Goal: Task Accomplishment & Management: Complete application form

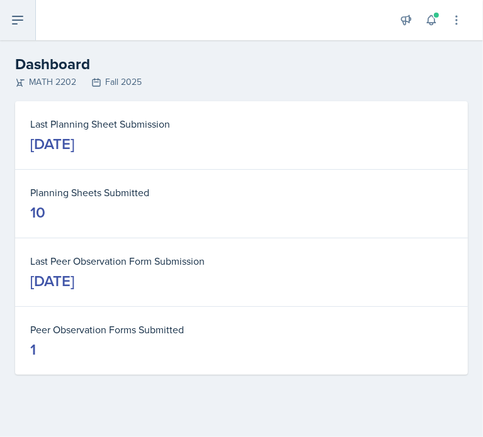
click at [15, 8] on button at bounding box center [18, 20] width 36 height 40
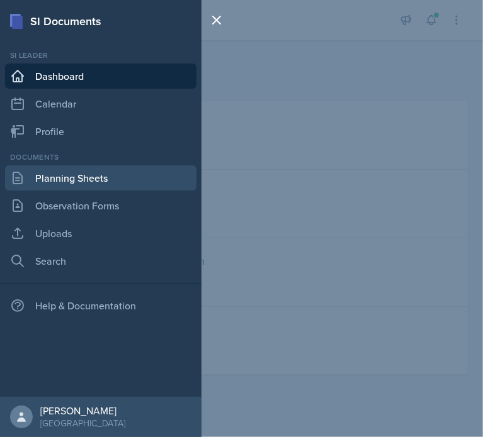
click at [81, 177] on link "Planning Sheets" at bounding box center [100, 178] width 191 height 25
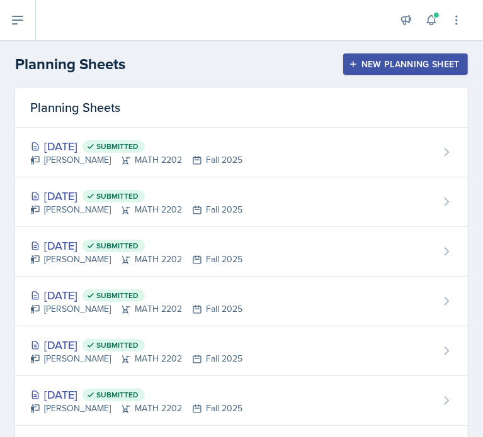
click at [395, 69] on div "New Planning Sheet" at bounding box center [405, 64] width 108 height 10
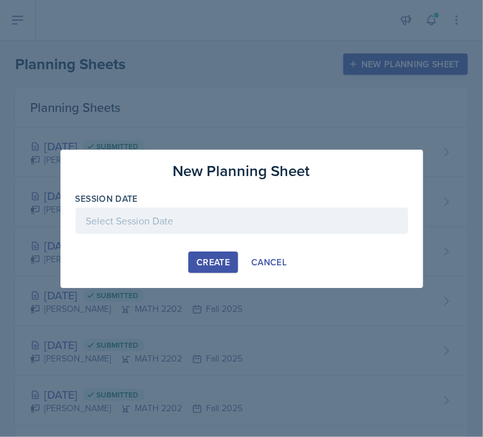
click at [222, 222] on div at bounding box center [242, 221] width 332 height 26
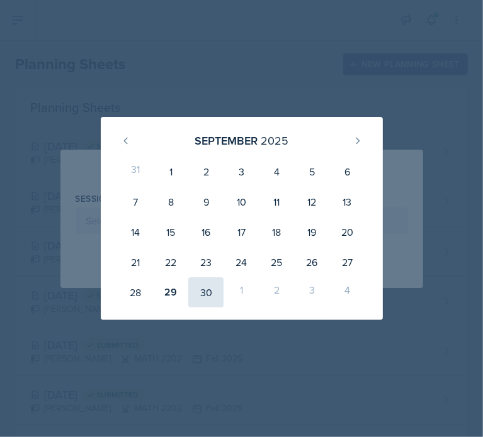
click at [194, 293] on div "30" at bounding box center [205, 293] width 35 height 30
type input "[DATE]"
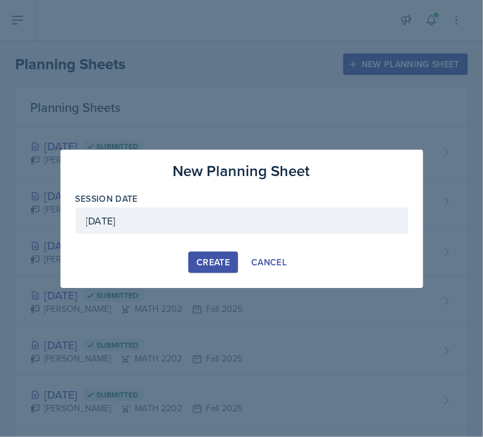
click at [212, 268] on button "Create" at bounding box center [213, 262] width 50 height 21
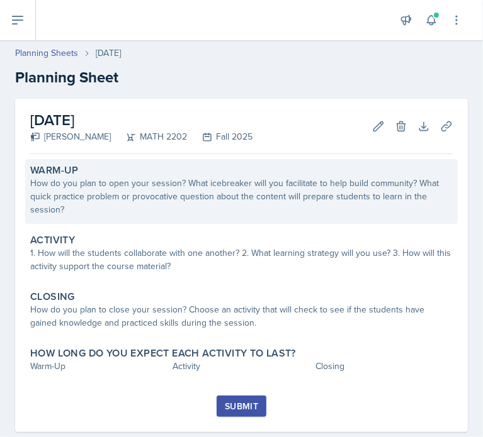
click at [171, 184] on div "How do you plan to open your session? What icebreaker will you facilitate to he…" at bounding box center [241, 197] width 422 height 40
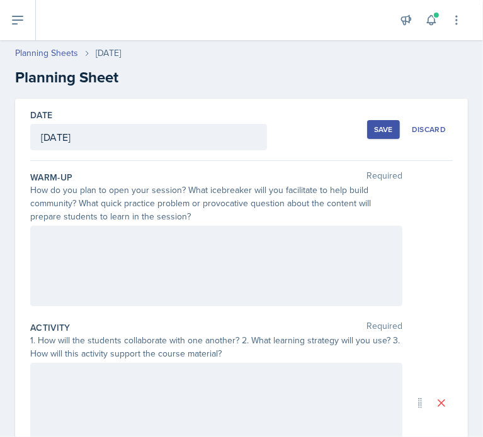
click at [106, 245] on div at bounding box center [216, 266] width 372 height 81
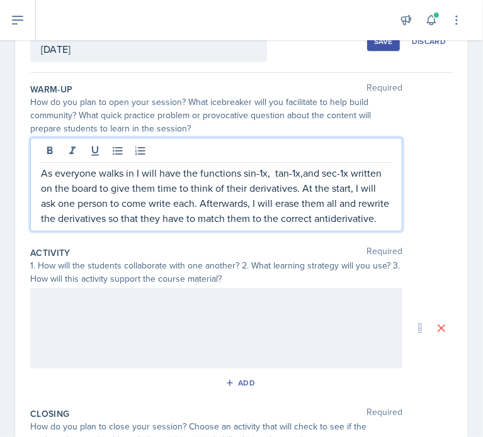
scroll to position [126, 0]
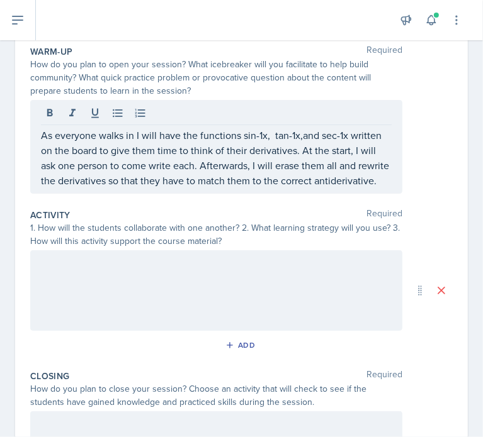
click at [124, 285] on div at bounding box center [216, 290] width 372 height 81
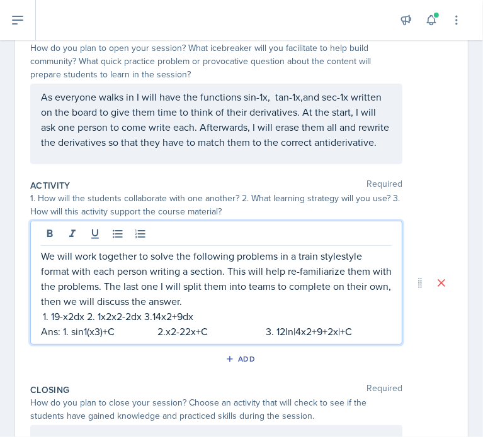
scroll to position [189, 0]
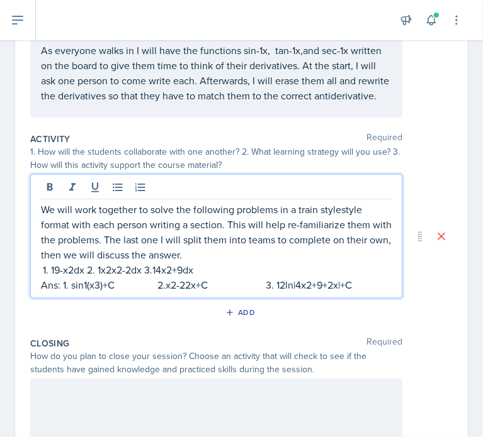
click at [55, 275] on p "19-x2dx 2. 1x2x2-2dx 3.14x2+9dx" at bounding box center [221, 269] width 341 height 15
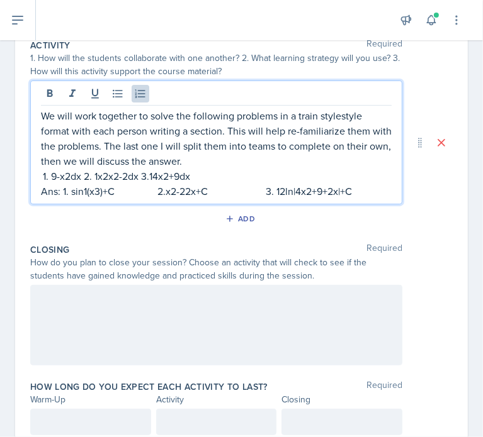
scroll to position [147, 0]
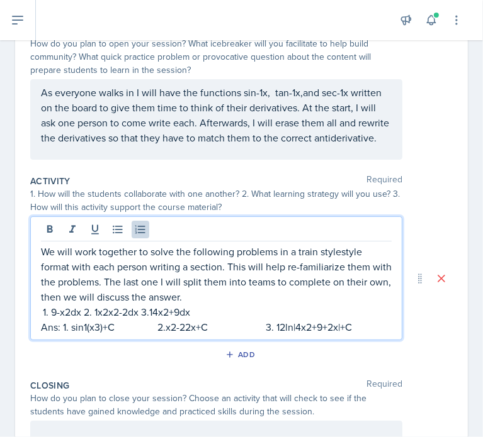
click at [51, 315] on li "9-x2dx 2. 1x2x2-2dx 3.14x2+9dx" at bounding box center [221, 312] width 341 height 15
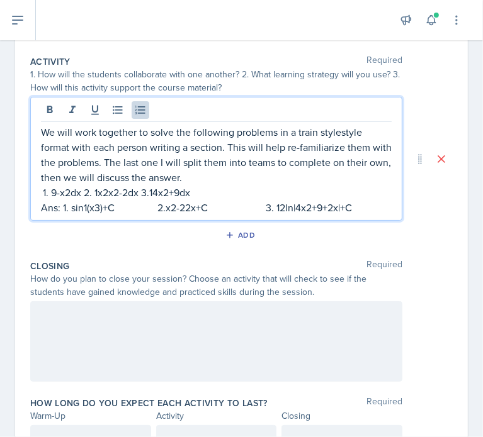
scroll to position [210, 0]
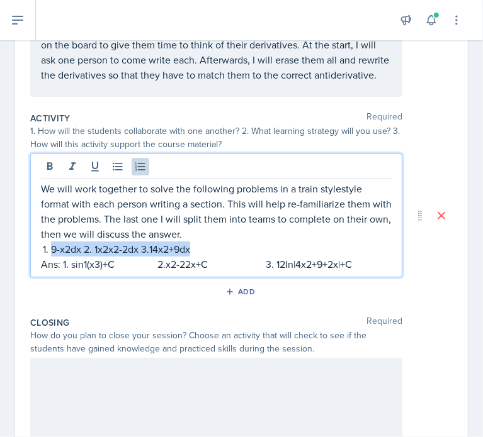
drag, startPoint x: 193, startPoint y: 251, endPoint x: 43, endPoint y: 257, distance: 149.9
click at [51, 257] on li "9-x2dx 2. 1x2x2-2dx 3.14x2+9dx" at bounding box center [221, 249] width 341 height 15
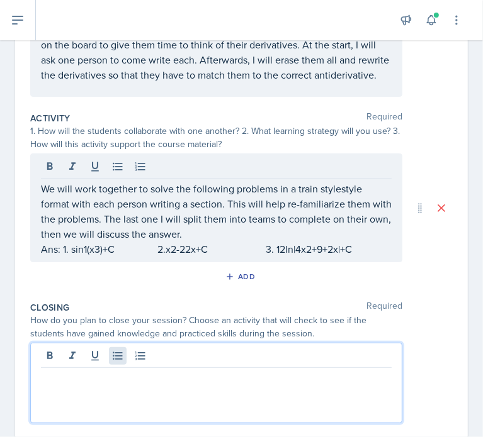
click at [118, 368] on div at bounding box center [216, 383] width 372 height 81
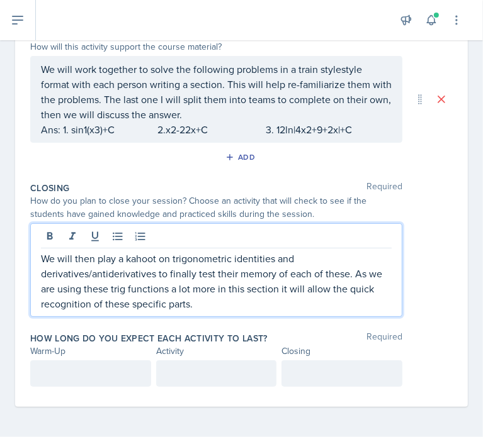
scroll to position [333, 0]
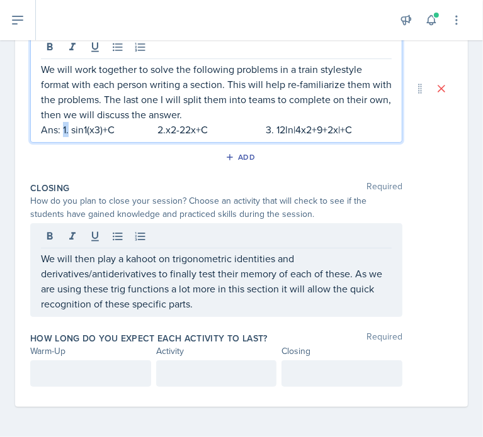
click at [64, 131] on p "Ans: 1. sin1(x3)+C 2.x2-22x+C 3. 12ln|4x2+9+2x|+C" at bounding box center [216, 129] width 351 height 15
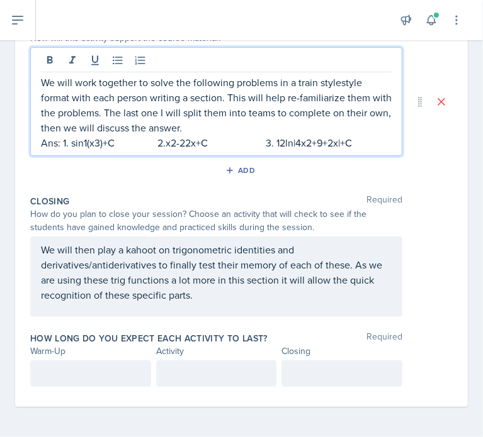
click at [94, 145] on p "Ans: 1. sin1(x3)+C 2.x2-22x+C 3. 12ln|4x2+9+2x|+C" at bounding box center [216, 142] width 351 height 15
click at [169, 144] on p "Ans: 1. sin1(x/3)+C 2.x2-22x+C 3. 12ln|4x2+9+2x|+C" at bounding box center [216, 142] width 351 height 15
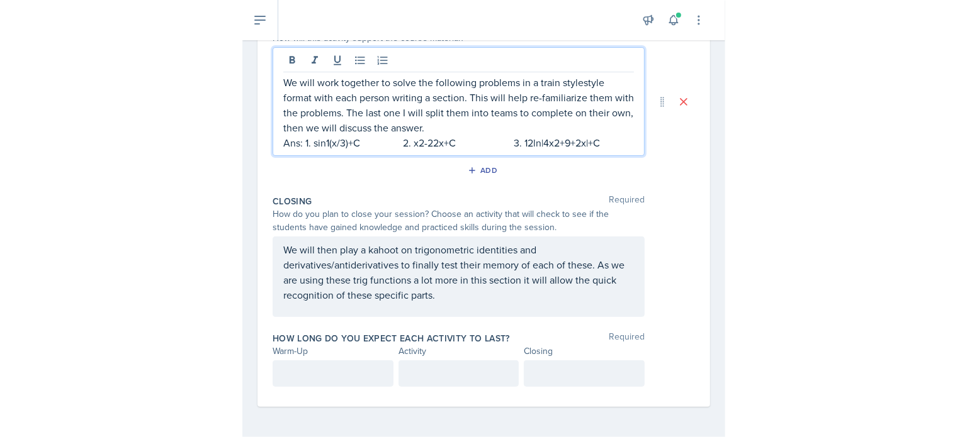
scroll to position [247, 0]
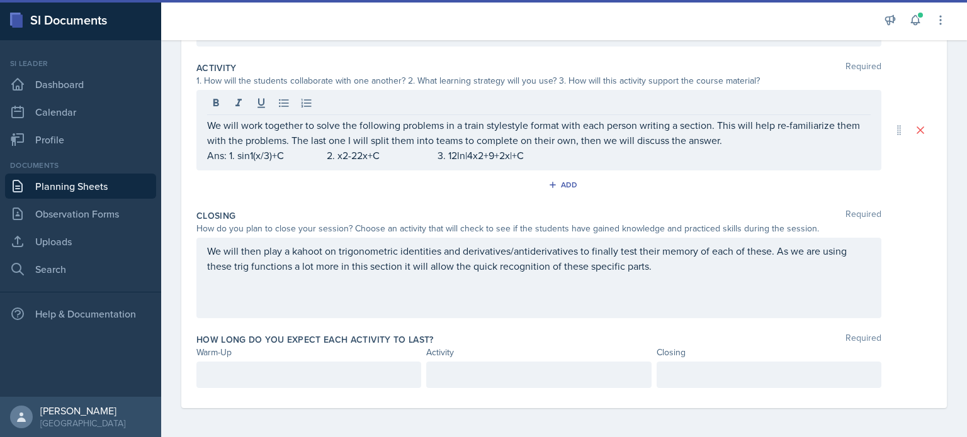
click at [377, 165] on div "We will work together to solve the following problems in a train stylestyle for…" at bounding box center [538, 130] width 685 height 81
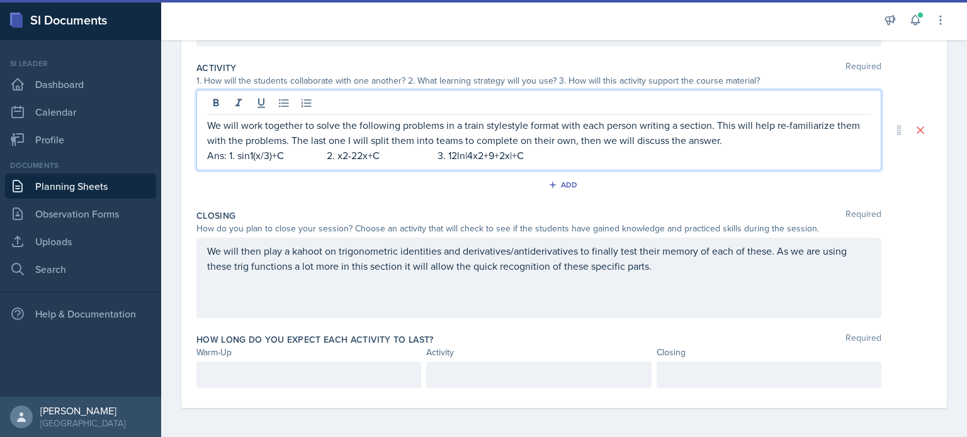
click at [382, 153] on p "Ans: 1. sin1(x/3)+C 2. x2-22x+C 3. 12ln|4x2+9+2x|+C" at bounding box center [538, 155] width 663 height 15
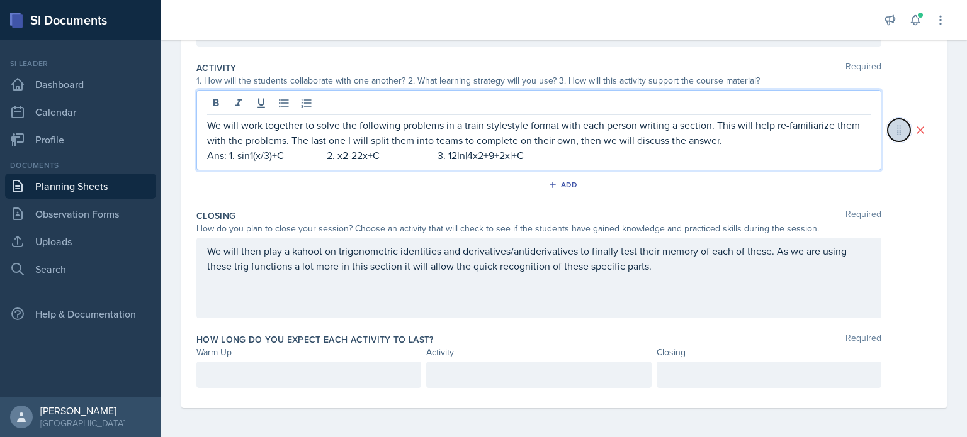
click at [482, 133] on icon at bounding box center [899, 130] width 3 height 9
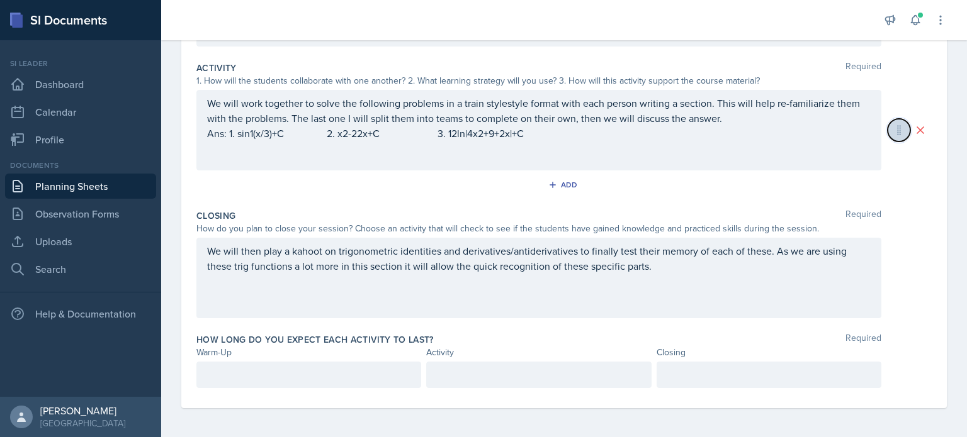
click at [482, 132] on icon at bounding box center [898, 130] width 13 height 13
click at [482, 137] on div "We will work together to solve the following problems in a train stylestyle for…" at bounding box center [538, 118] width 663 height 45
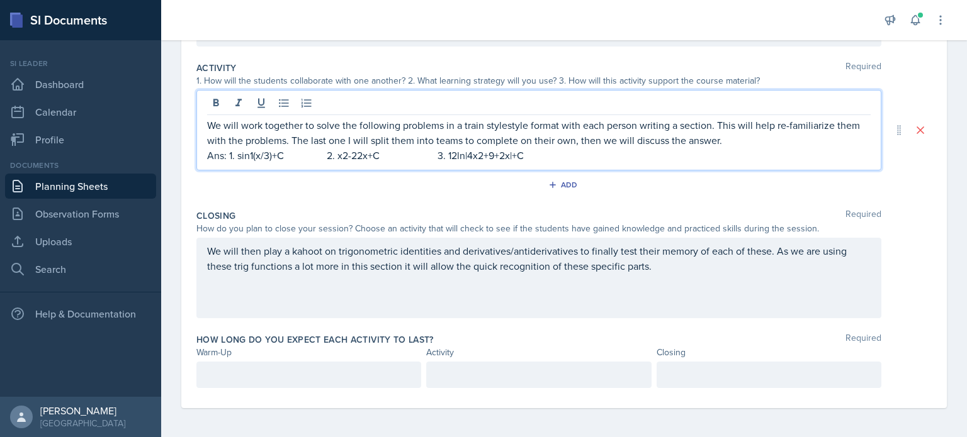
click at [345, 155] on p "Ans: 1. sin1(x/3)+C 2. x2-22x+C 3. 12ln|4x2+9+2x|+C" at bounding box center [538, 155] width 663 height 15
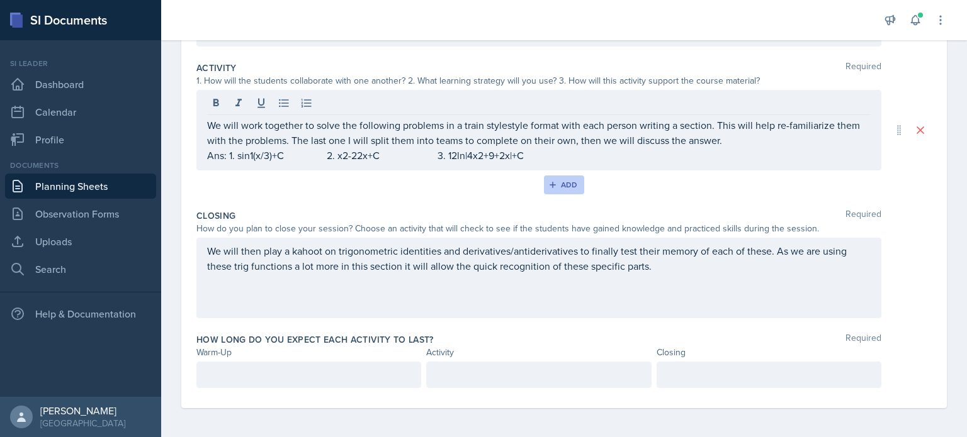
click at [482, 183] on div "Add" at bounding box center [564, 185] width 27 height 10
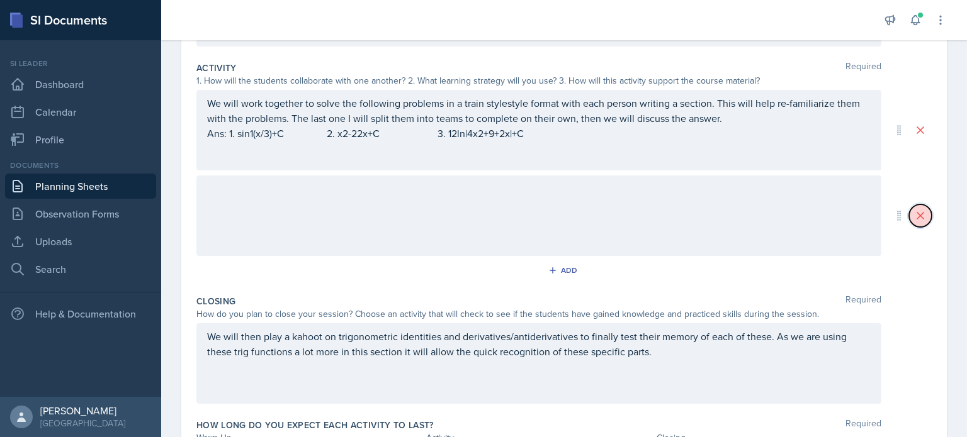
click at [482, 216] on icon at bounding box center [920, 216] width 13 height 13
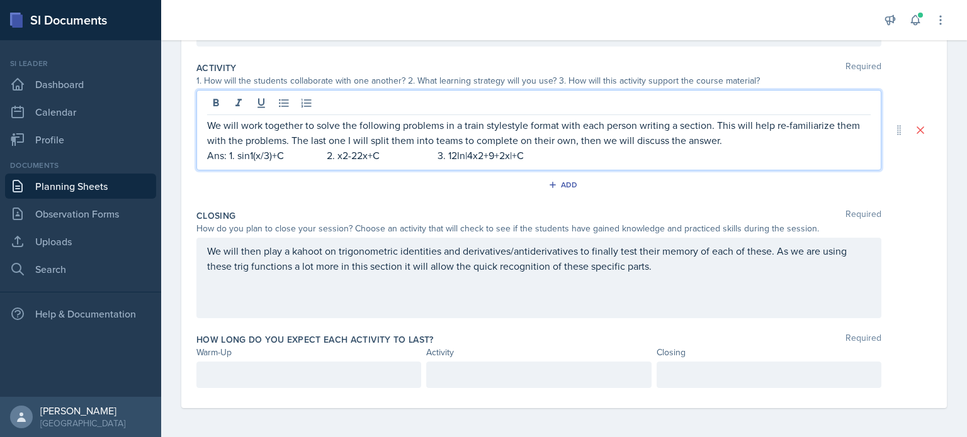
click at [345, 132] on div "We will work together to solve the following problems in a train stylestyle for…" at bounding box center [538, 140] width 663 height 45
click at [340, 155] on p "Ans: 1. sin1(x/3)+C 2. x2-22x+C 3. 12ln|4x2+9+2x|+C" at bounding box center [538, 155] width 663 height 15
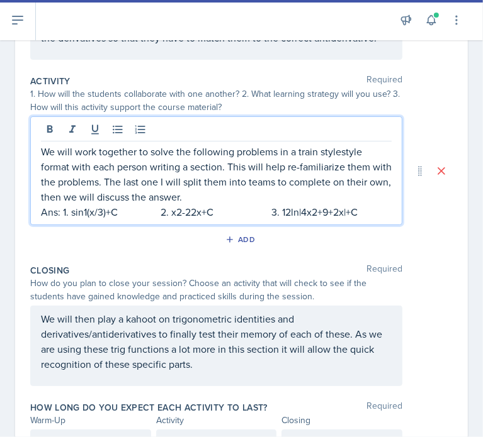
click at [175, 219] on p "Ans: 1. sin1(x/3)+C 2. x2-22x+C 3. 12ln|4x2+9+2x|+C" at bounding box center [216, 212] width 351 height 15
click at [181, 216] on p "Ans: 1. sin1(x/3)+C 2. x2-22x+C 3. 12ln|4x2+9+2x|+C" at bounding box center [216, 212] width 351 height 15
click at [174, 218] on p "Ans: 1. sin1(x/3)+C 2. x-22x+C 3. 12ln|4x2+9+2x|+C" at bounding box center [216, 212] width 351 height 15
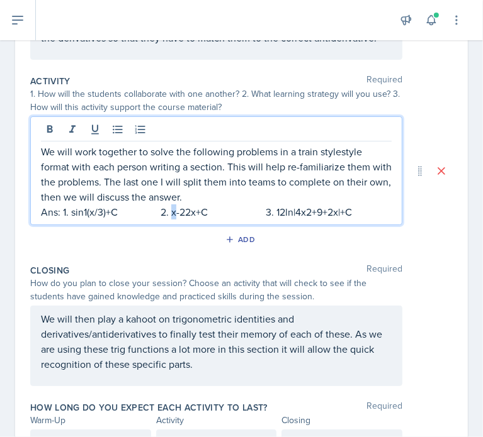
click at [174, 218] on p "Ans: 1. sin1(x/3)+C 2. x-22x+C 3. 12ln|4x2+9+2x|+C" at bounding box center [216, 212] width 351 height 15
click at [172, 218] on p "Ans: 1. sin1(x/3)+C 2. x-22x+C 3. 12ln|4x2+9+2x|+C" at bounding box center [216, 212] width 351 height 15
click at [194, 220] on p "Ans: 1. sin1(x/3)+C 2. sqrt(x-22x+C 3. 12ln|4x2+9+2x|+C" at bounding box center [216, 212] width 351 height 15
click at [218, 215] on p "Ans: 1. sin1(x/3)+C 2. sqrt(x^2-22x+C 3. 12ln|4x2+9+2x|+C" at bounding box center [216, 212] width 351 height 15
click at [234, 218] on p "Ans: 1. sin1(x/3)+C 2. sqrt(x^2-2)/(2x+C 3. 12ln|4x2+9+2x|+C" at bounding box center [216, 212] width 351 height 15
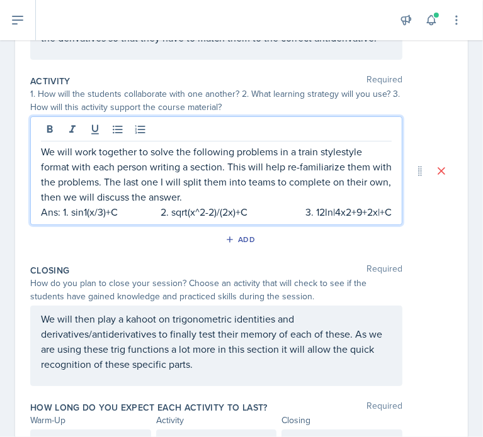
click at [308, 219] on p "Ans: 1. sin1(x/3)+C 2. sqrt(x^2-2)/(2x)+C 3. 12ln|4x2+9+2x|+C" at bounding box center [216, 212] width 351 height 15
click at [299, 217] on p "Ans: 1. sin1(x/3)+C 2. sqrt(x^2-2)/(2x)+C 3. 12ln|4x2+9+2x|+C" at bounding box center [216, 212] width 351 height 15
click at [322, 220] on p "Ans: 1. sin1(x/3)+C 2. sqrt(x^2-2)/(2x)+C 3. (1/2)ln|4x2+9+2x|+C" at bounding box center [216, 212] width 351 height 15
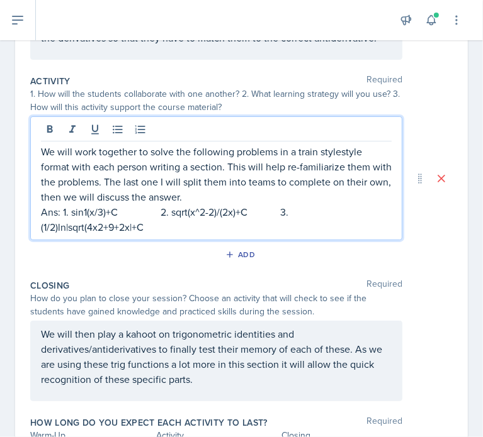
click at [101, 232] on p "Ans: 1. sin1(x/3)+C 2. sqrt(x^2-2)/(2x)+C 3. (1/2)ln|sqrt(4x2+9+2x|+C" at bounding box center [216, 220] width 351 height 30
click at [119, 232] on p "Ans: 1. sin1(x/3)+C 2. sqrt(x^2-2)/(2x)+C 3. (1/2)ln|sqrt(4x^2+9+2x|+C" at bounding box center [216, 220] width 351 height 30
click at [40, 232] on div "We will work together to solve the following problems in a train stylestyle for…" at bounding box center [216, 178] width 372 height 124
click at [42, 234] on p "Ans: 1. sin1(x/3)+C 2. sqrt(x^2-2)/(2x)+C 3. (1/2)ln|sqrt(4x^2+9)+2x|+C" at bounding box center [216, 220] width 351 height 30
click at [282, 216] on p "Ans: 1. sin1(x/3)+C 2. sqrt(x^2-2)/(2x)+C 3.(1/2)ln|sqrt(4x^2+9)+2x|+C" at bounding box center [216, 220] width 351 height 30
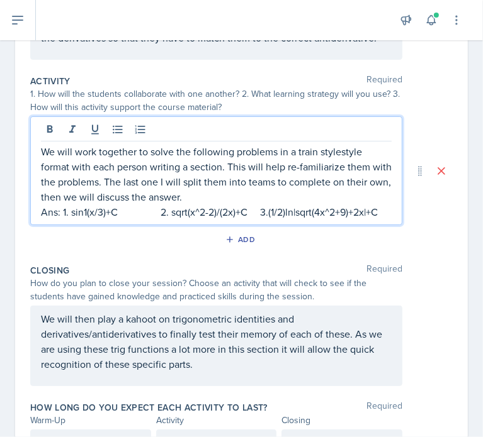
click at [159, 216] on p "Ans: 1. sin1(x/3)+C 2. sqrt(x^2-2)/(2x)+C 3.(1/2)ln|sqrt(4x^2+9)+2x|+C" at bounding box center [216, 212] width 351 height 15
click at [248, 217] on p "Ans: 1. sin1(x/3)+C 2. sqrt(x^2-2)/(2x)+C 3.(1/2)ln|sqrt(4x^2+9)+2x|+C" at bounding box center [216, 212] width 351 height 15
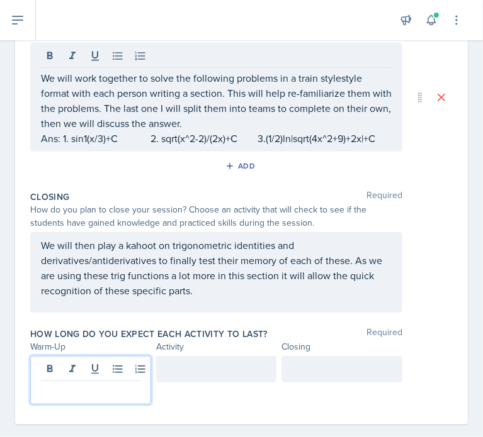
scroll to position [320, 0]
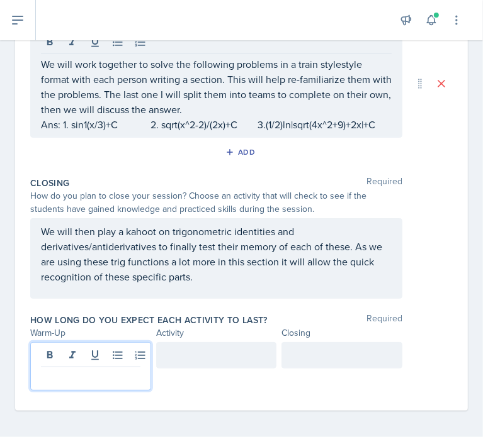
click at [110, 370] on p at bounding box center [90, 377] width 99 height 15
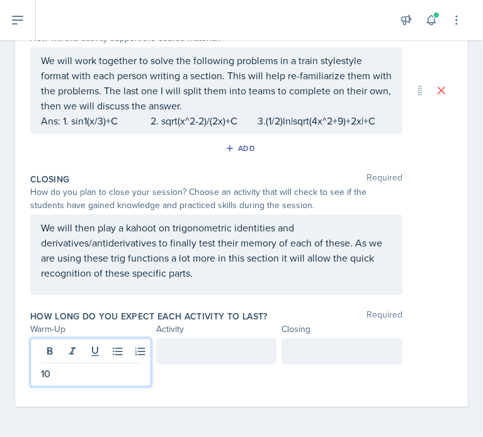
click at [187, 339] on div at bounding box center [216, 352] width 121 height 26
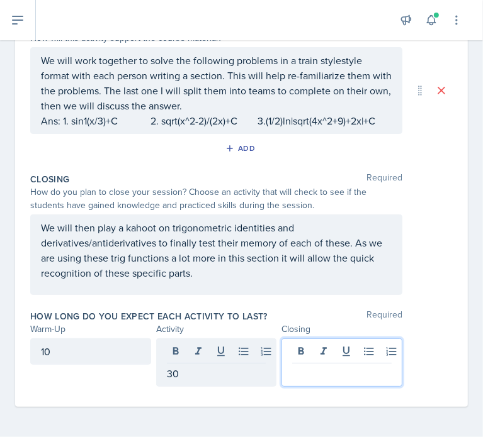
click at [290, 349] on div at bounding box center [341, 363] width 121 height 48
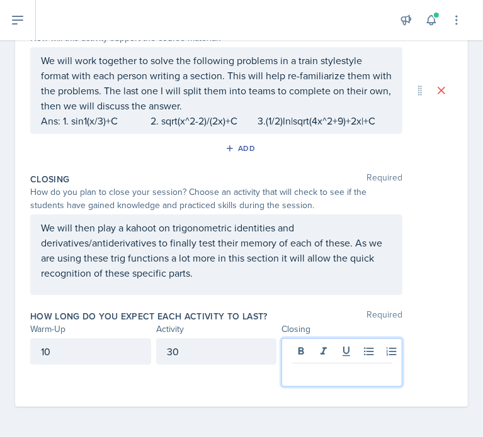
click at [188, 345] on div "30" at bounding box center [216, 352] width 121 height 26
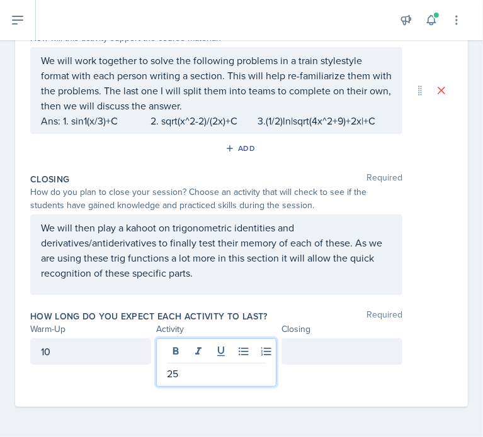
click at [293, 349] on div at bounding box center [341, 352] width 121 height 26
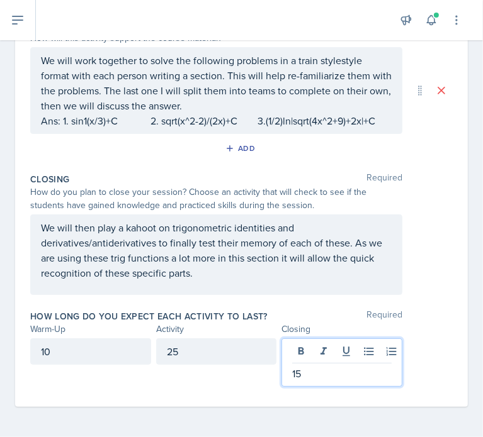
click at [267, 301] on div "Closing Required How do you plan to close your session? Choose an activity that…" at bounding box center [241, 236] width 422 height 137
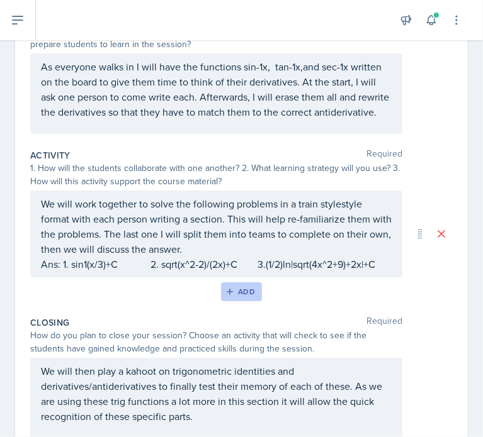
scroll to position [0, 0]
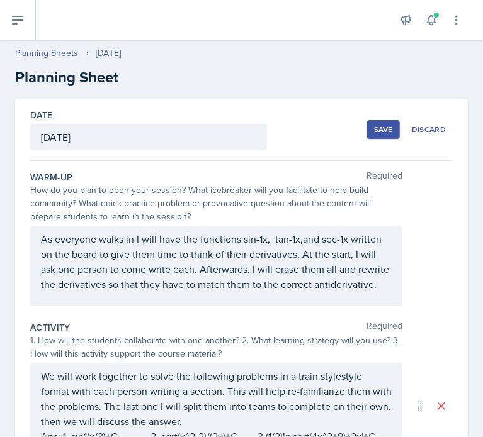
click at [374, 131] on div "Save" at bounding box center [383, 130] width 19 height 10
